Goal: Task Accomplishment & Management: Use online tool/utility

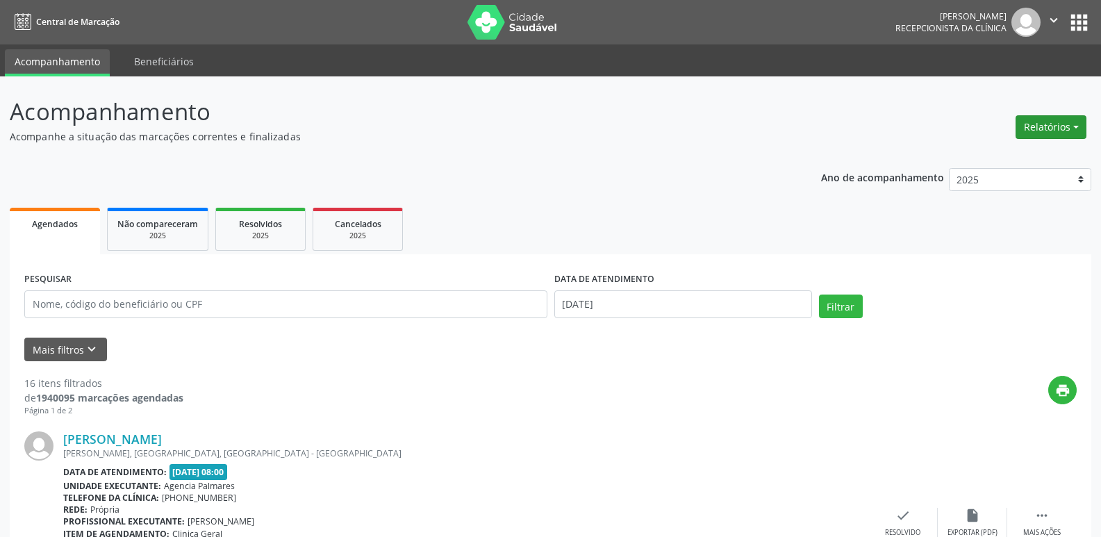
click at [1075, 125] on button "Relatórios" at bounding box center [1051, 127] width 71 height 24
click at [994, 156] on link "Agendamentos" at bounding box center [1012, 156] width 149 height 19
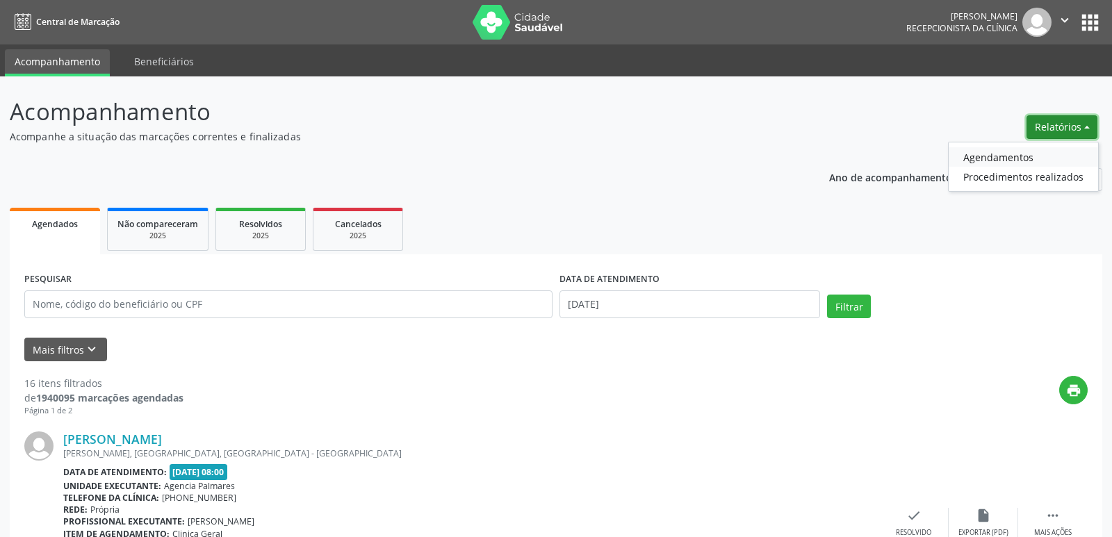
select select "9"
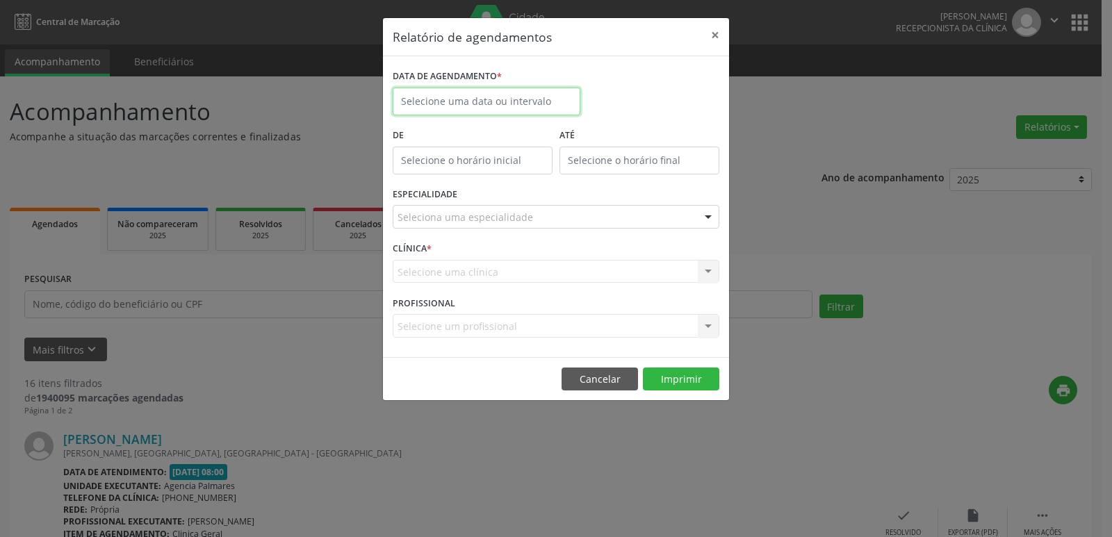
click at [436, 101] on input "text" at bounding box center [487, 102] width 188 height 28
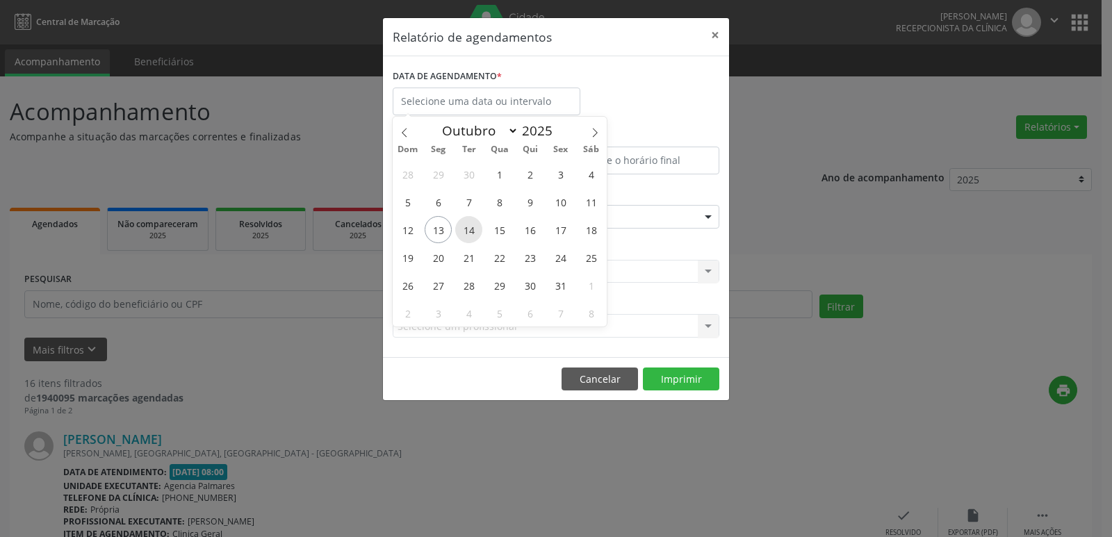
click at [468, 231] on span "14" at bounding box center [468, 229] width 27 height 27
type input "[DATE]"
click at [468, 231] on span "14" at bounding box center [468, 229] width 27 height 27
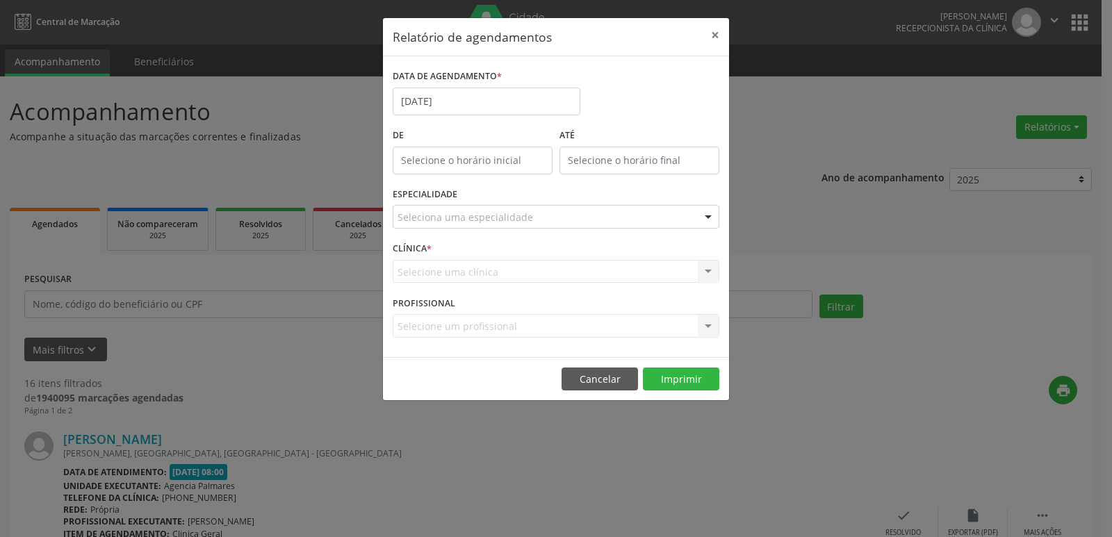
click at [468, 231] on div "ESPECIALIDADE Seleciona uma especialidade Todas as especialidades Alergologia A…" at bounding box center [555, 211] width 333 height 54
click at [709, 216] on div at bounding box center [708, 218] width 21 height 24
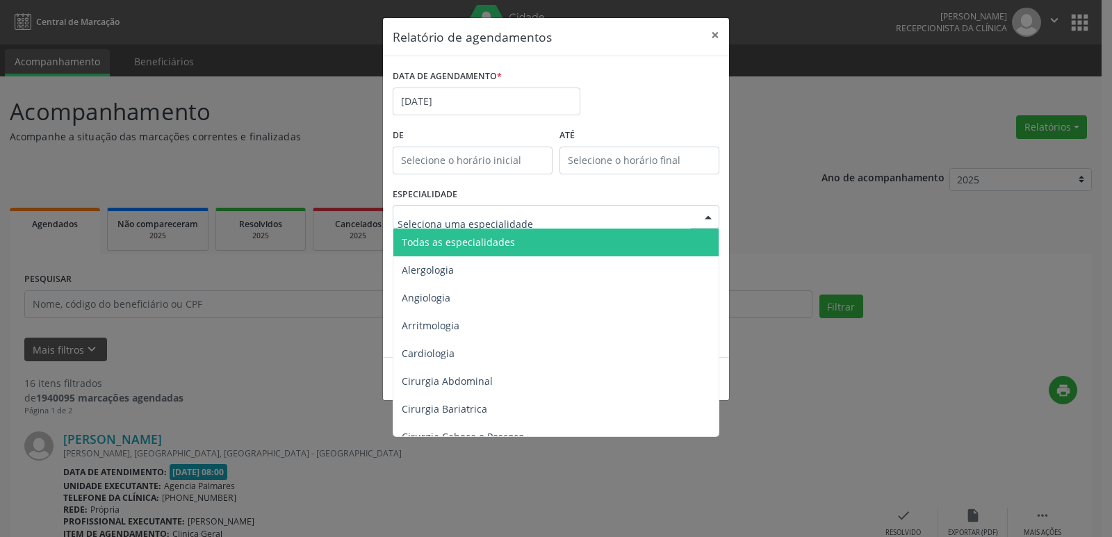
click at [591, 242] on span "Todas as especialidades" at bounding box center [556, 243] width 327 height 28
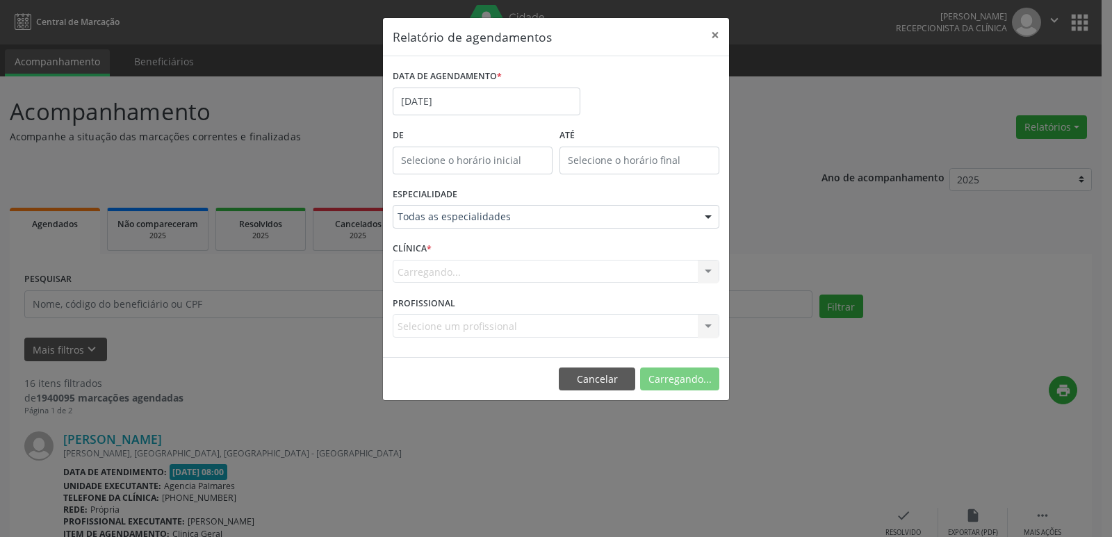
click at [591, 242] on div "CLÍNICA * [GEOGRAPHIC_DATA]... Nenhum resultado encontrado para: " " Não há nen…" at bounding box center [555, 265] width 333 height 54
click at [675, 375] on button "Imprimir" at bounding box center [681, 380] width 76 height 24
